Goal: Information Seeking & Learning: Learn about a topic

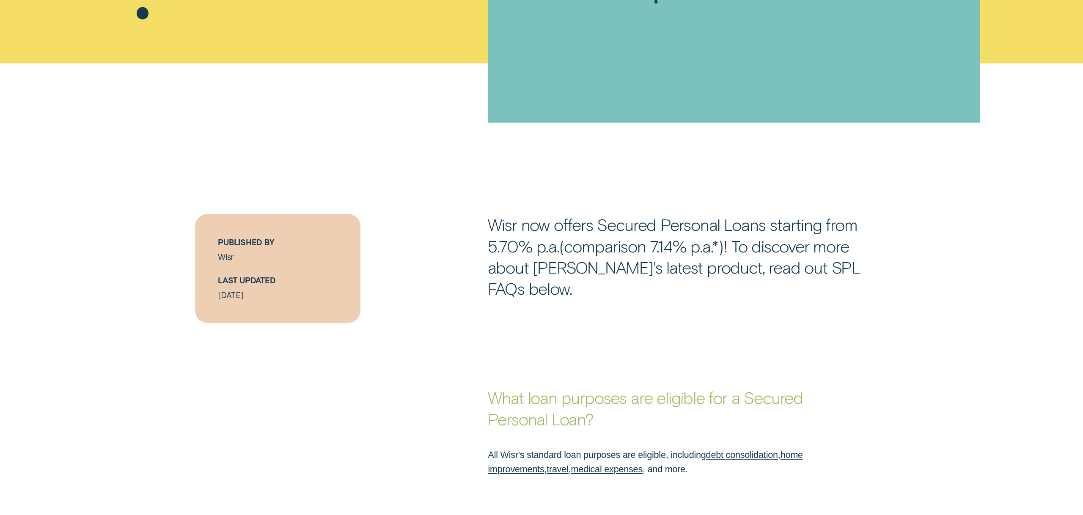
scroll to position [494, 0]
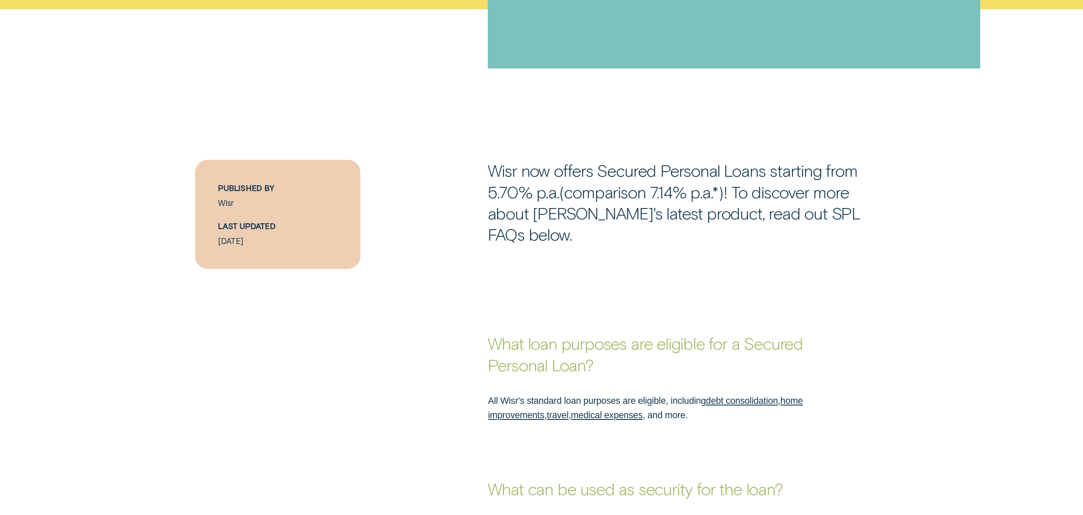
scroll to position [636, 0]
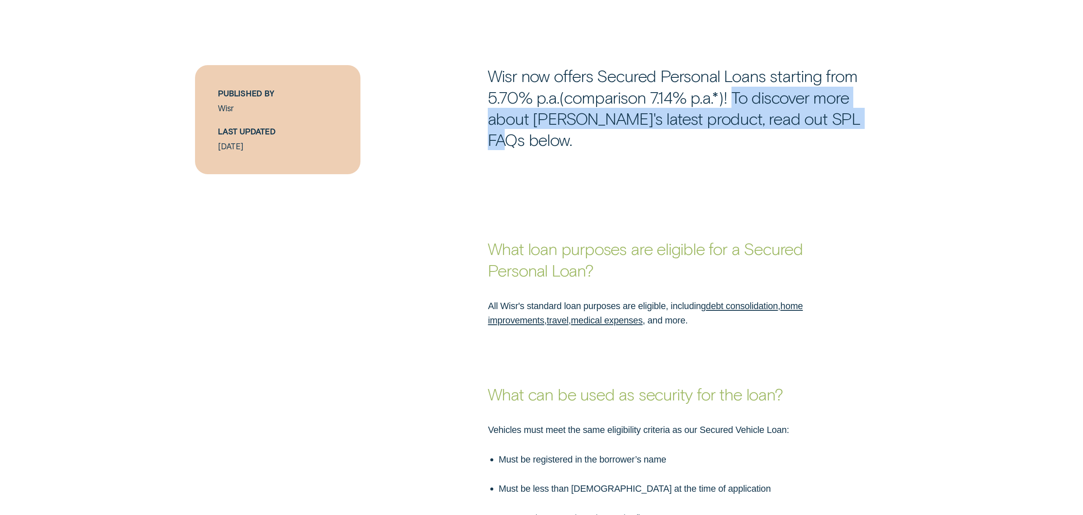
drag, startPoint x: 733, startPoint y: 95, endPoint x: 871, endPoint y: 121, distance: 140.4
click at [871, 121] on p "Wisr now offers Secured Personal Loans starting from 5.70% p.a.(comparison 7.14…" at bounding box center [688, 107] width 400 height 85
copy p "To discover more about Wisr's latest product, read out SPL FAQs below."
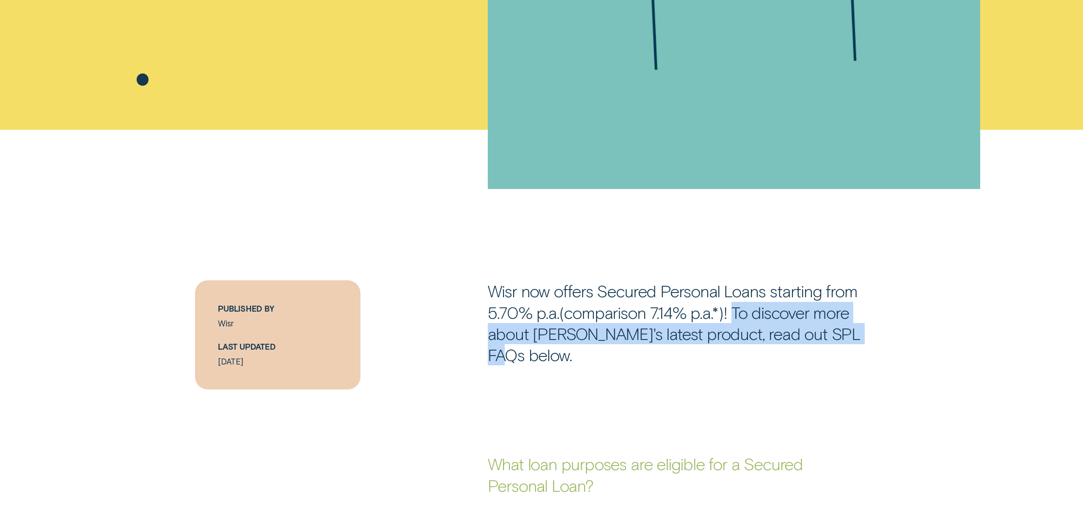
scroll to position [422, 0]
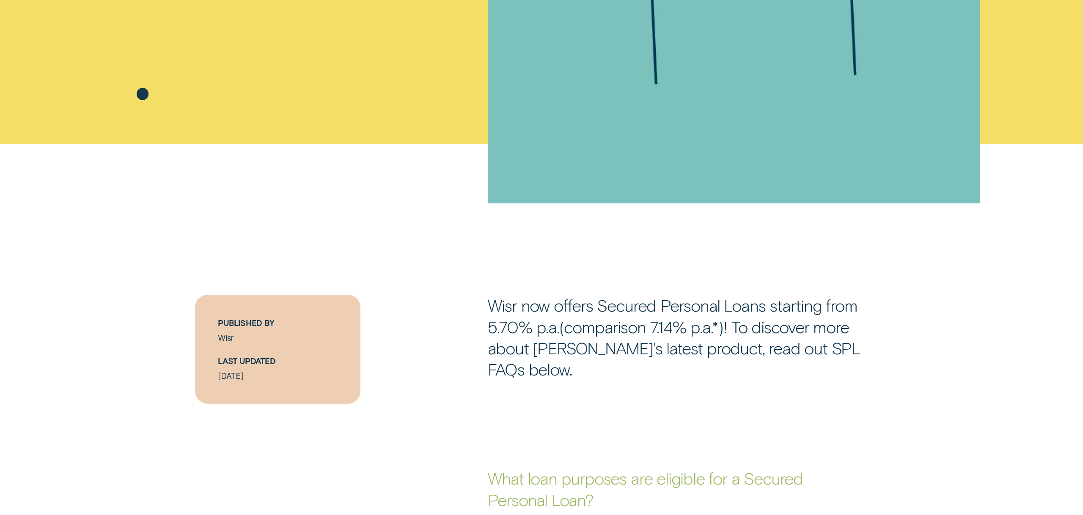
scroll to position [421, 0]
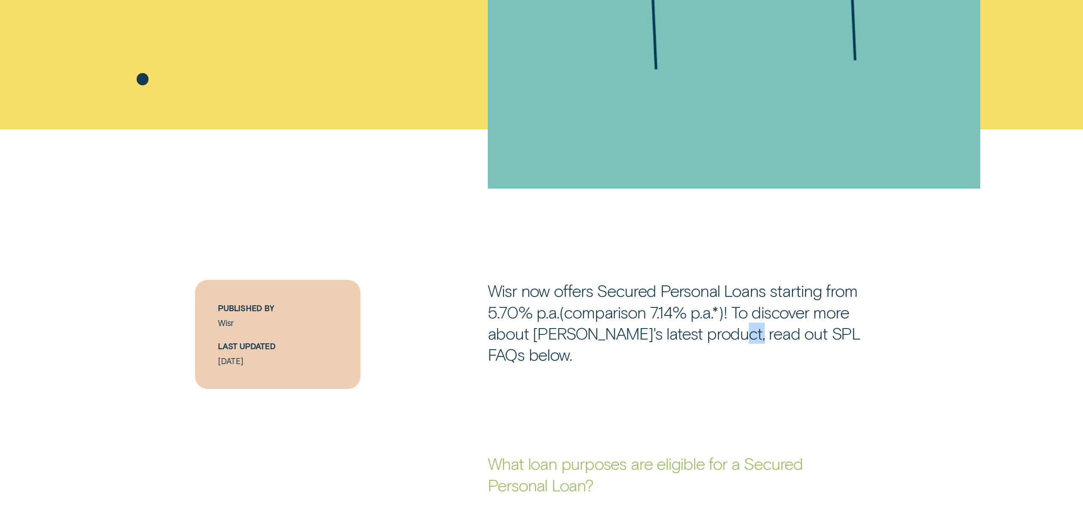
drag, startPoint x: 716, startPoint y: 336, endPoint x: 738, endPoint y: 337, distance: 21.6
click at [734, 337] on p "Wisr now offers Secured Personal Loans starting from 5.70% p.a.(comparison 7.14…" at bounding box center [688, 322] width 400 height 85
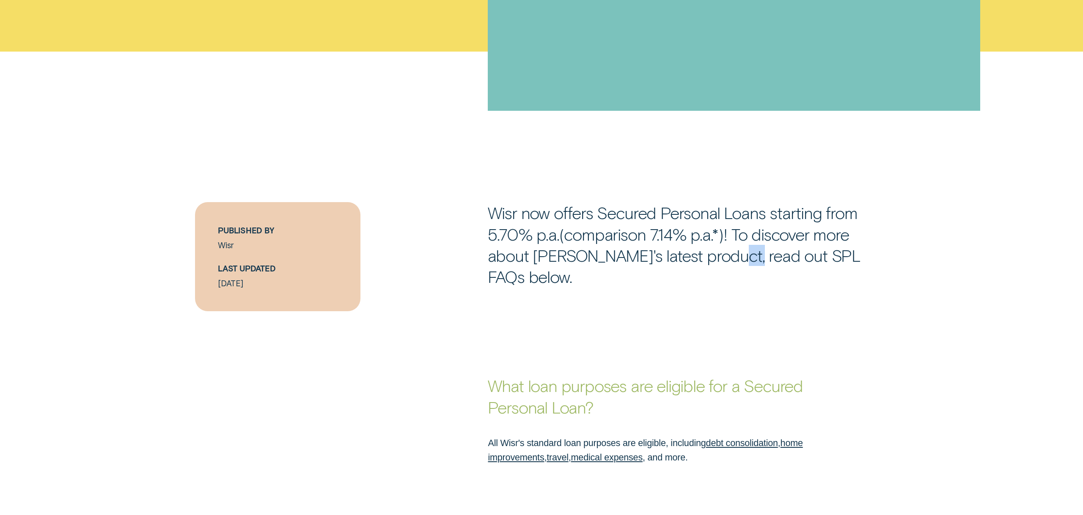
scroll to position [499, 0]
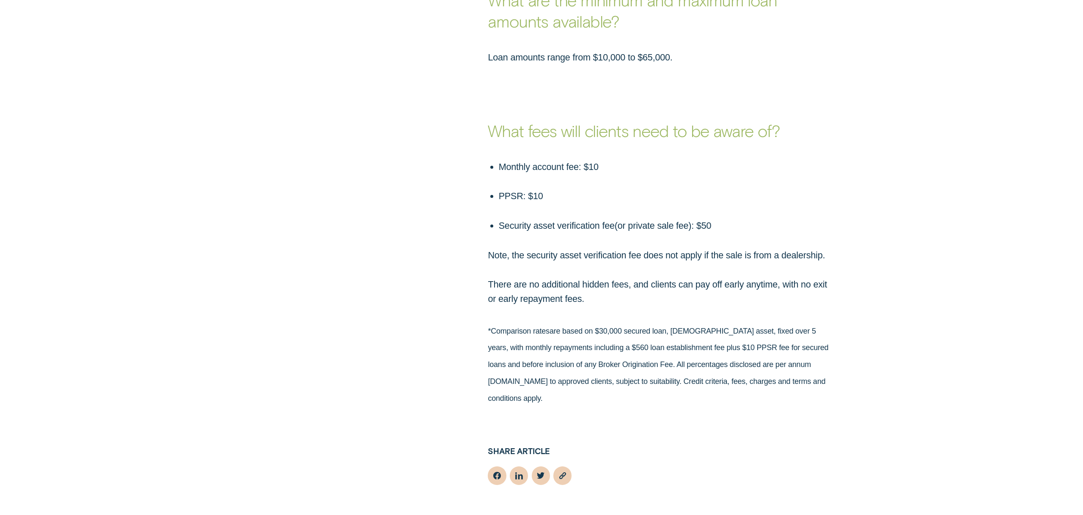
scroll to position [1342, 0]
